Goal: Information Seeking & Learning: Learn about a topic

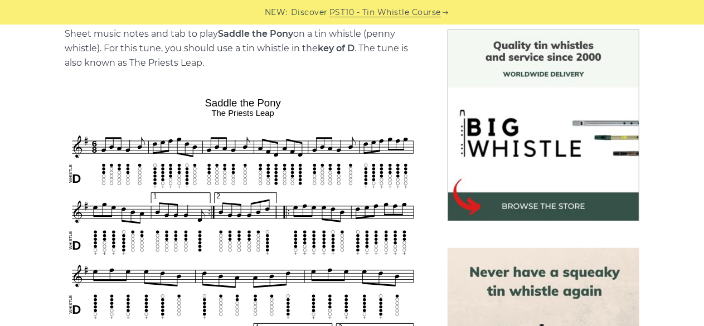
scroll to position [312, 0]
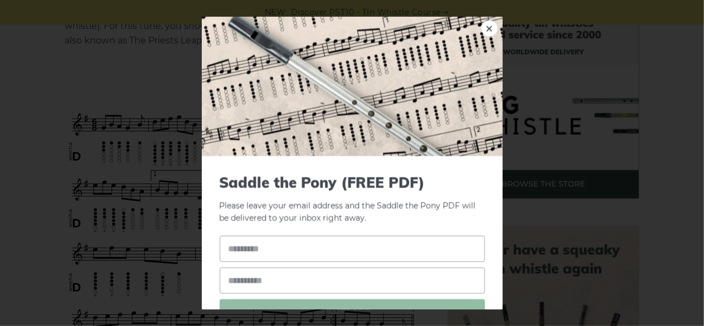
drag, startPoint x: 127, startPoint y: 129, endPoint x: 241, endPoint y: 174, distance: 122.3
click at [417, 300] on span "GET PDF" at bounding box center [351, 312] width 265 height 26
click at [481, 36] on link "×" at bounding box center [489, 27] width 17 height 17
drag, startPoint x: 175, startPoint y: 106, endPoint x: 261, endPoint y: 129, distance: 88.8
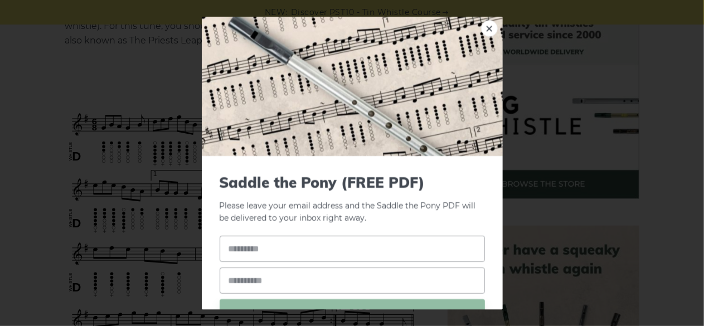
click at [481, 22] on link "×" at bounding box center [489, 27] width 17 height 17
